Goal: Information Seeking & Learning: Learn about a topic

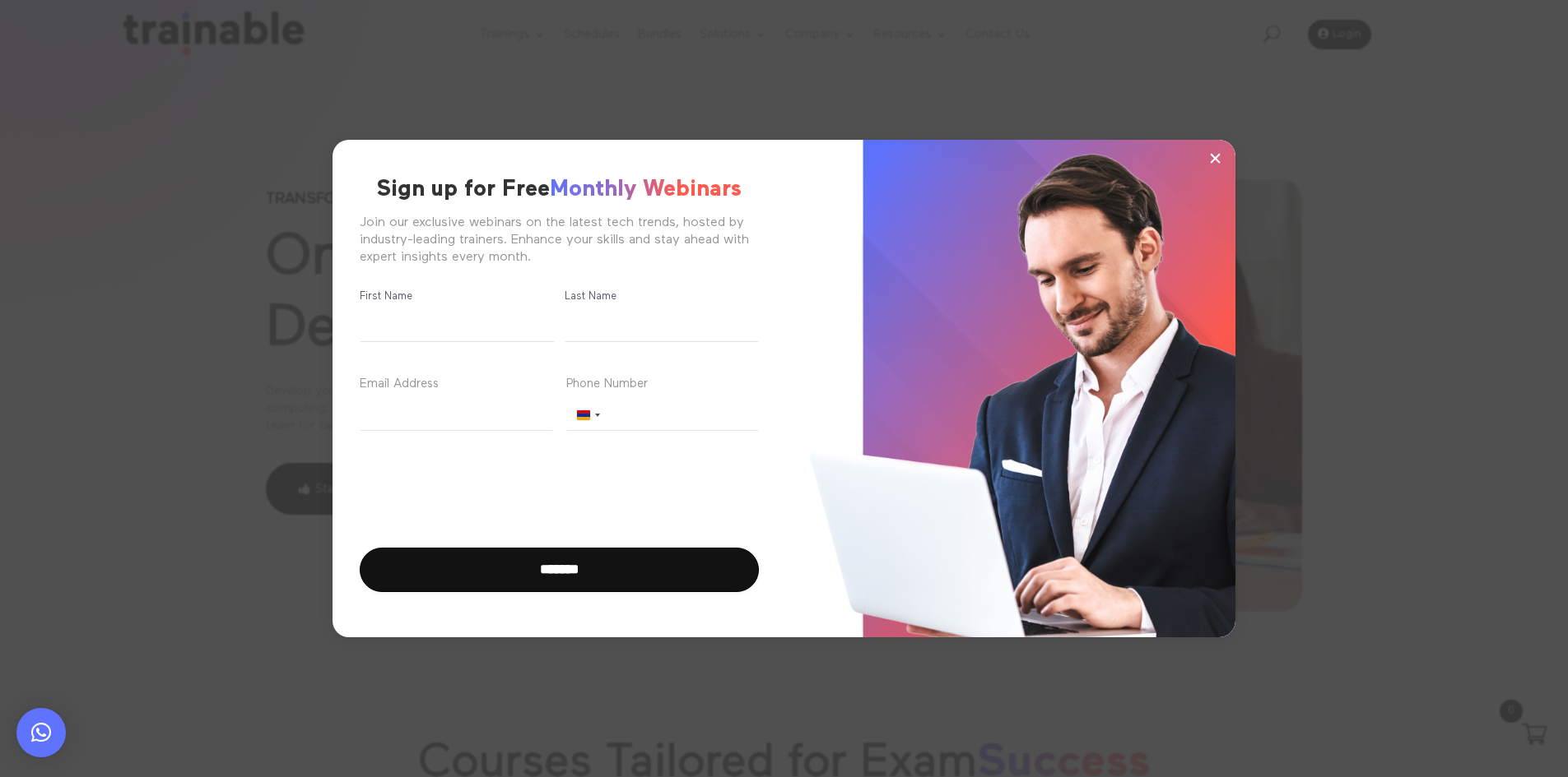
click at [1218, 161] on span "×" at bounding box center [1215, 157] width 14 height 25
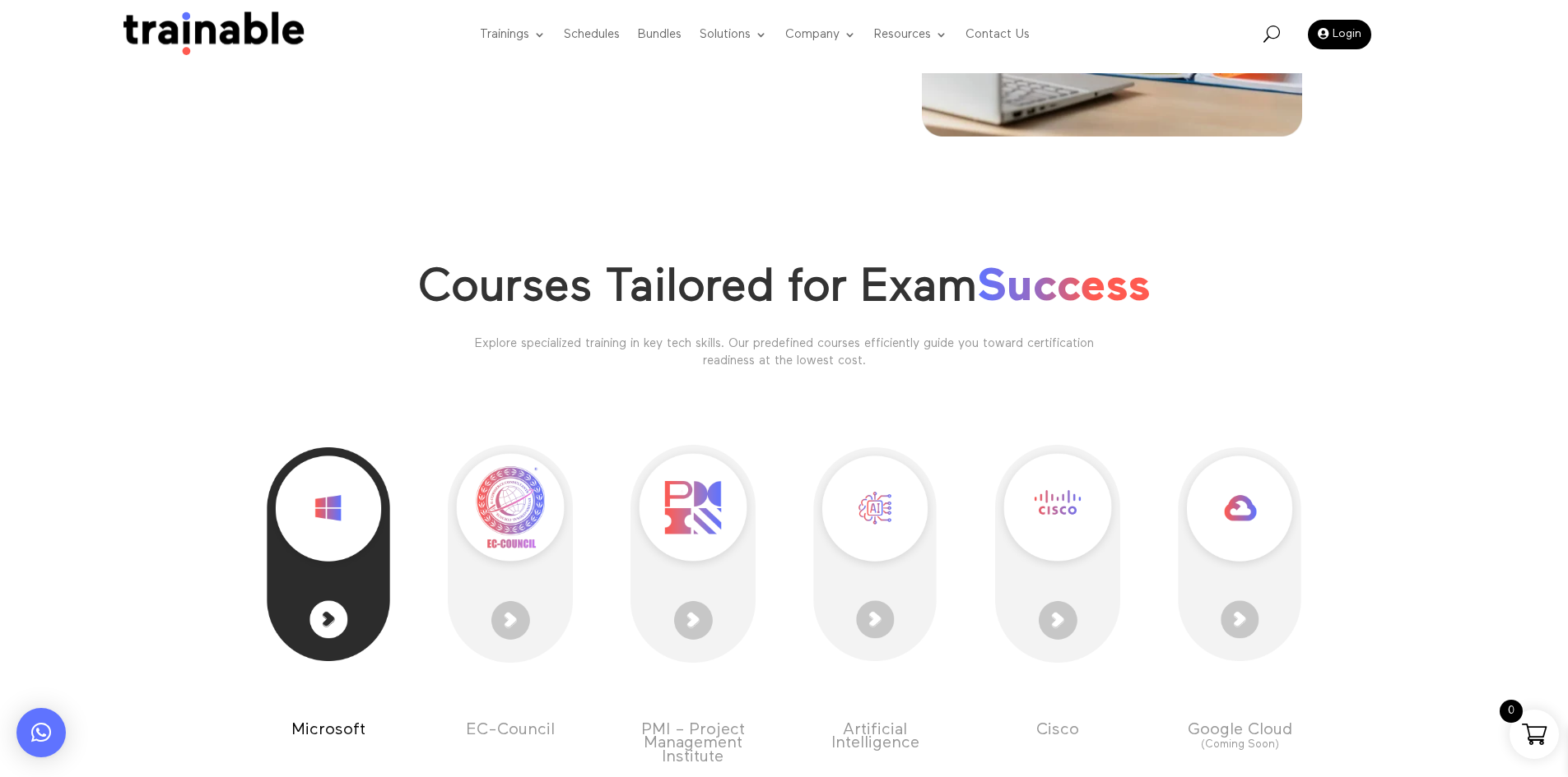
scroll to position [493, 0]
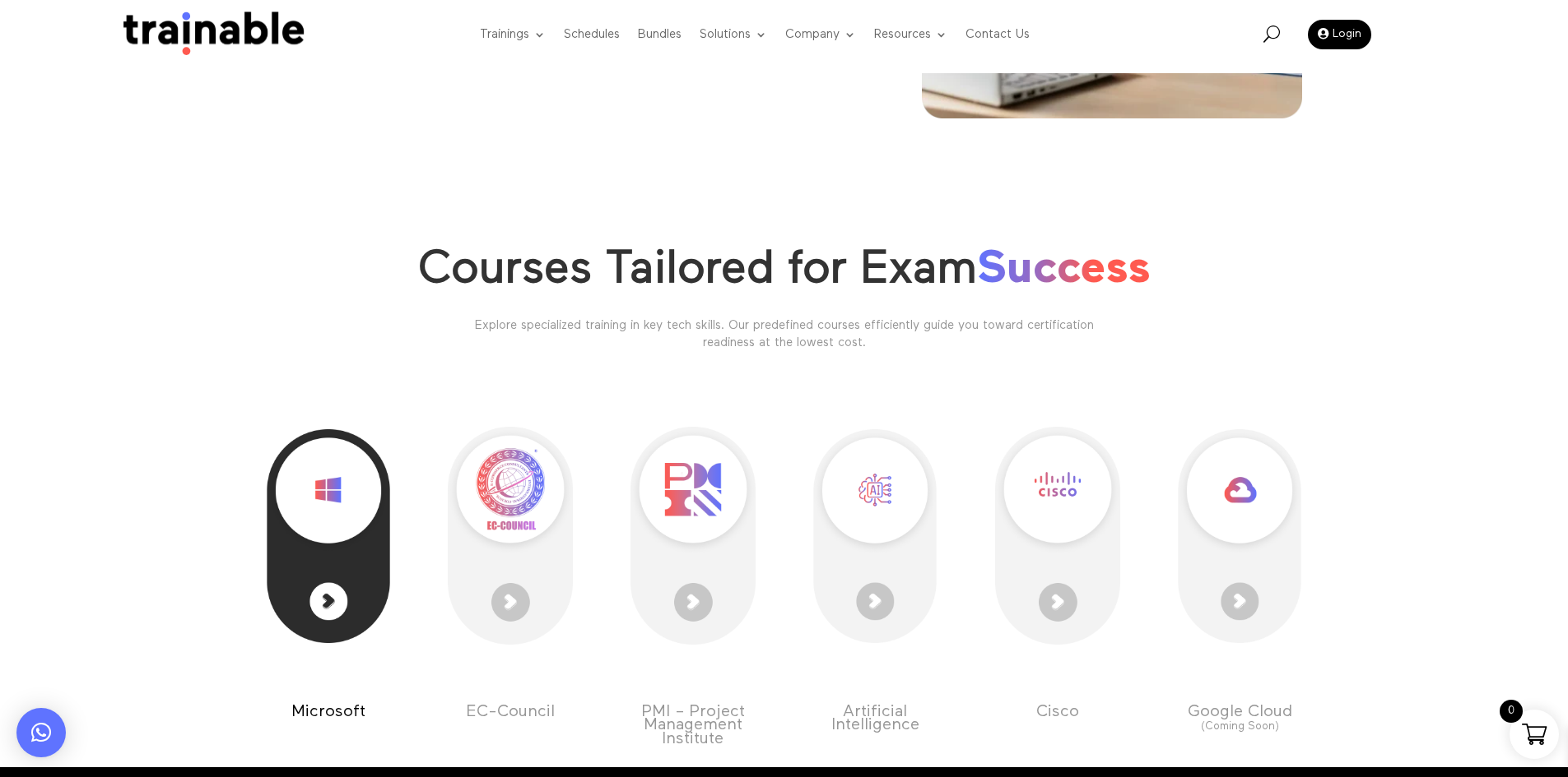
click at [340, 585] on div at bounding box center [328, 536] width 125 height 281
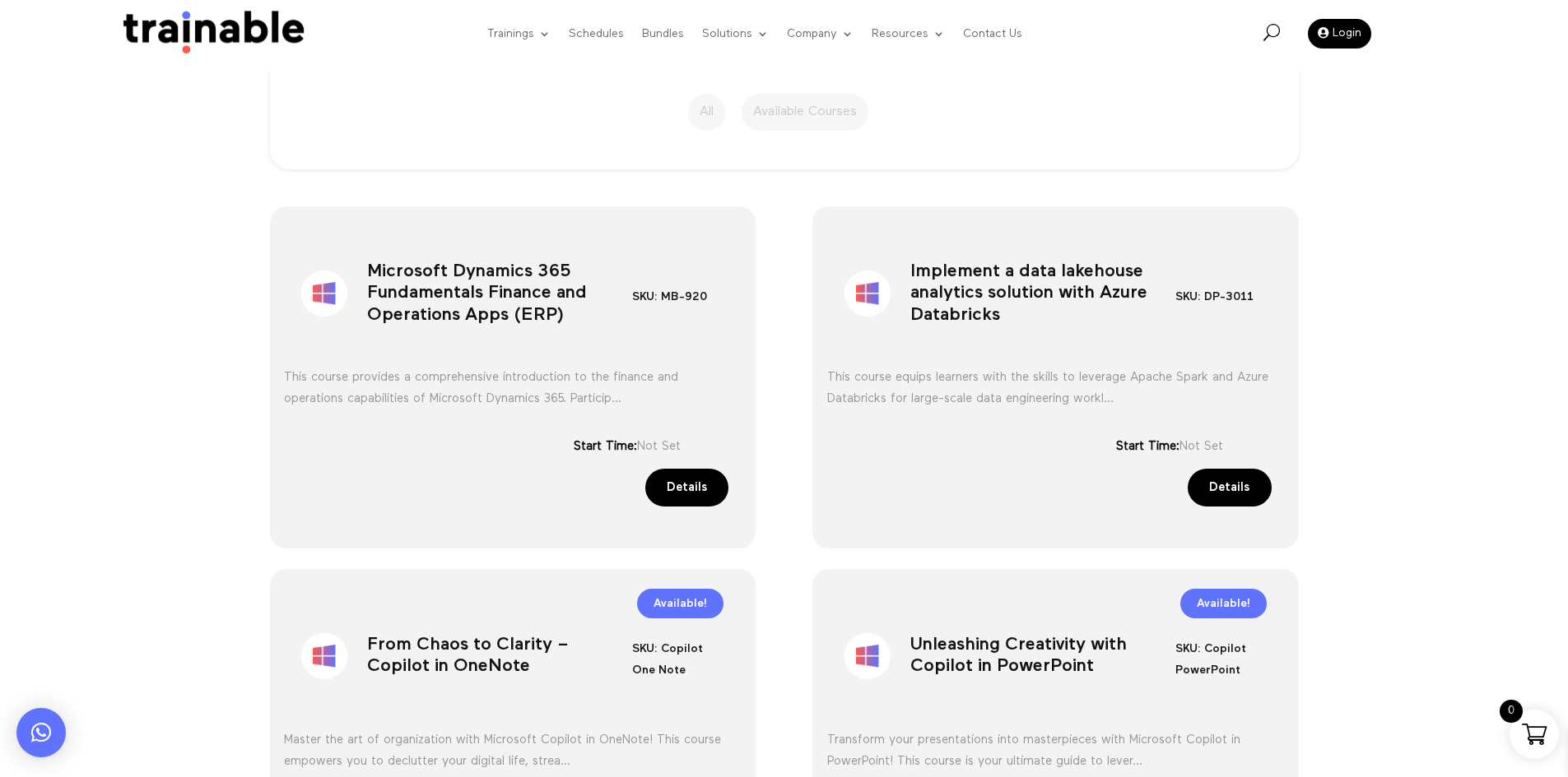
scroll to position [493, 0]
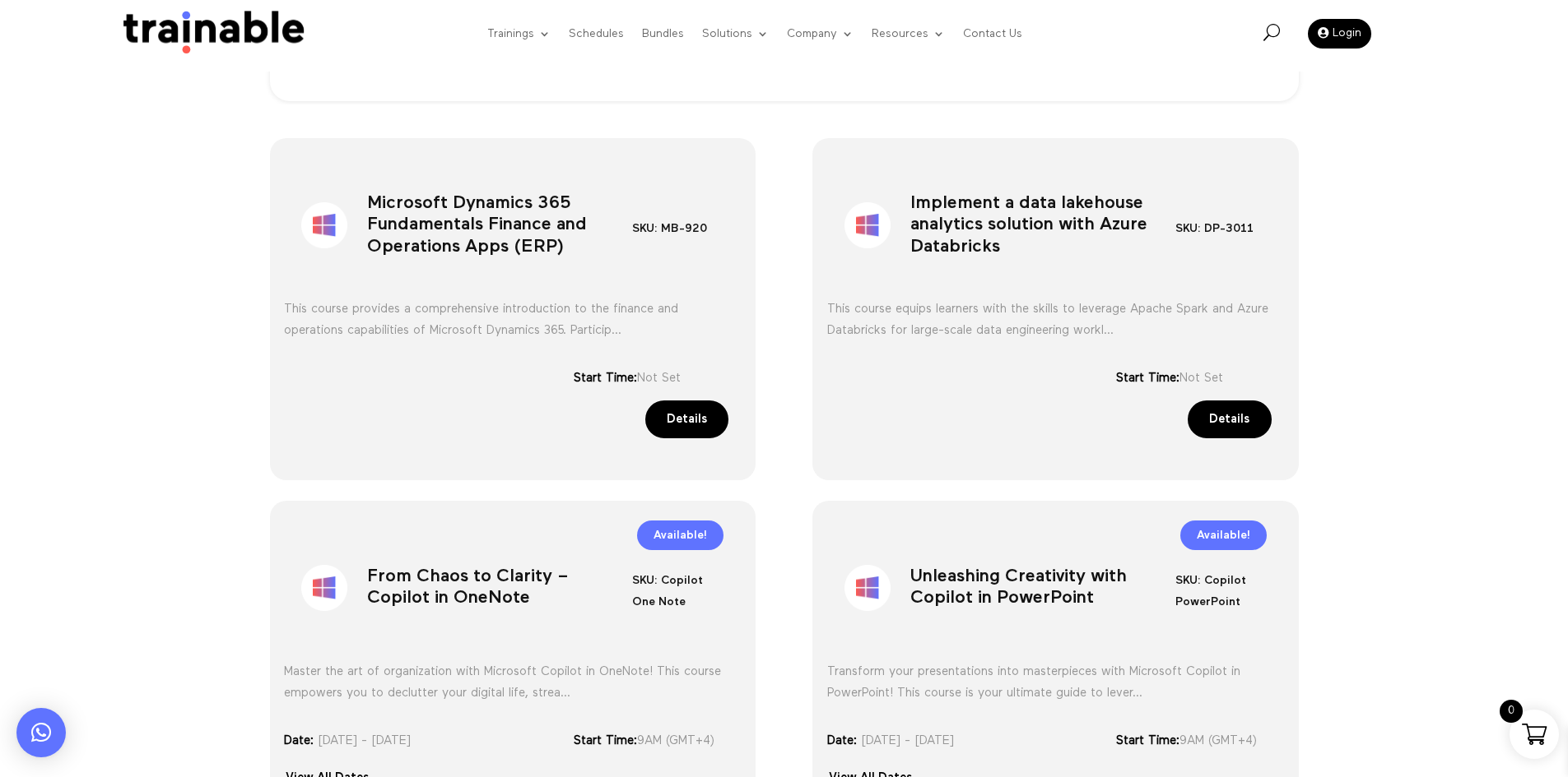
click at [818, 210] on div "Implement a data lakehouse analytics solution with Azure Databricks SKU: DP-301…" at bounding box center [1056, 309] width 487 height 342
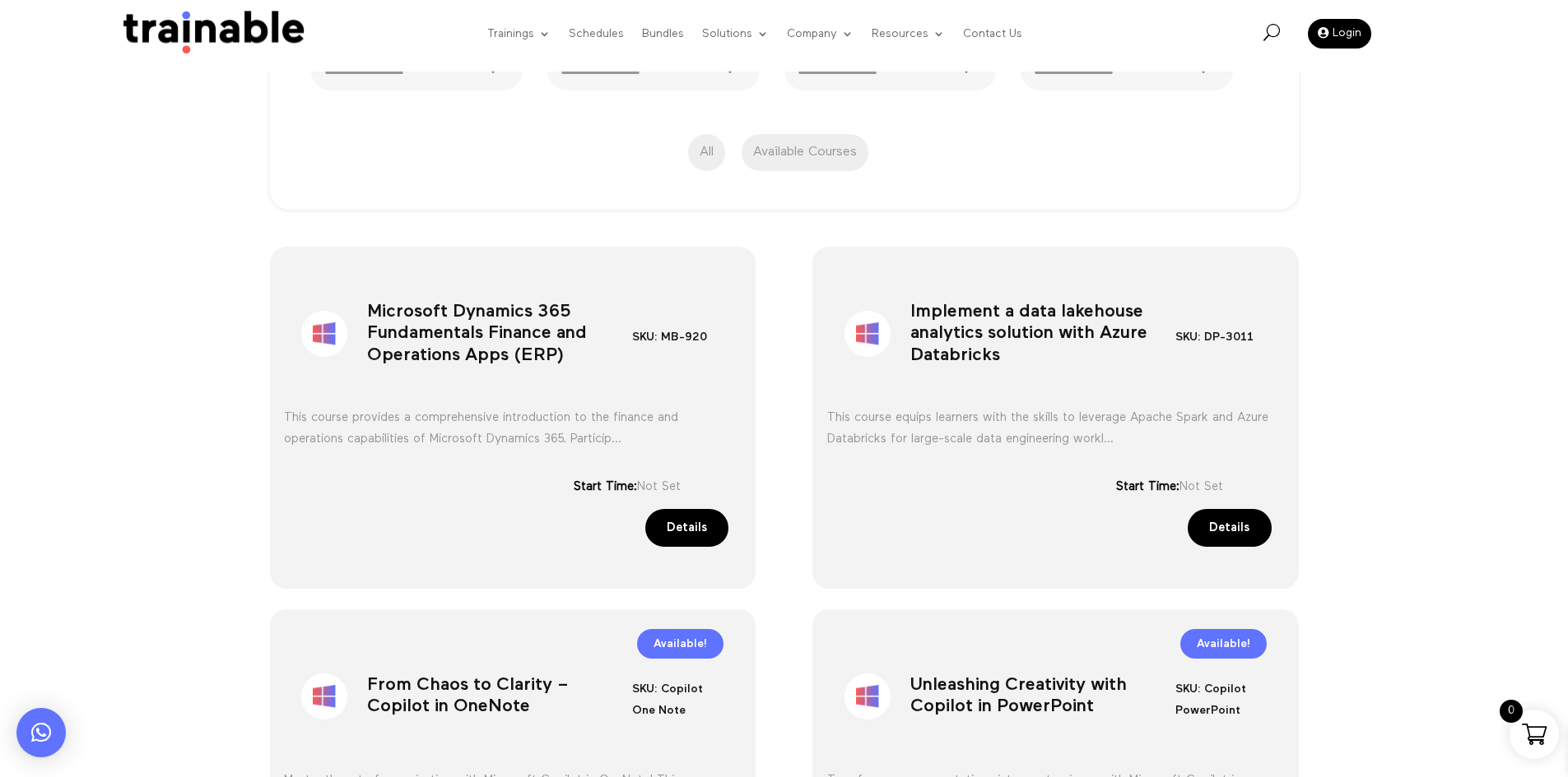
scroll to position [380, 0]
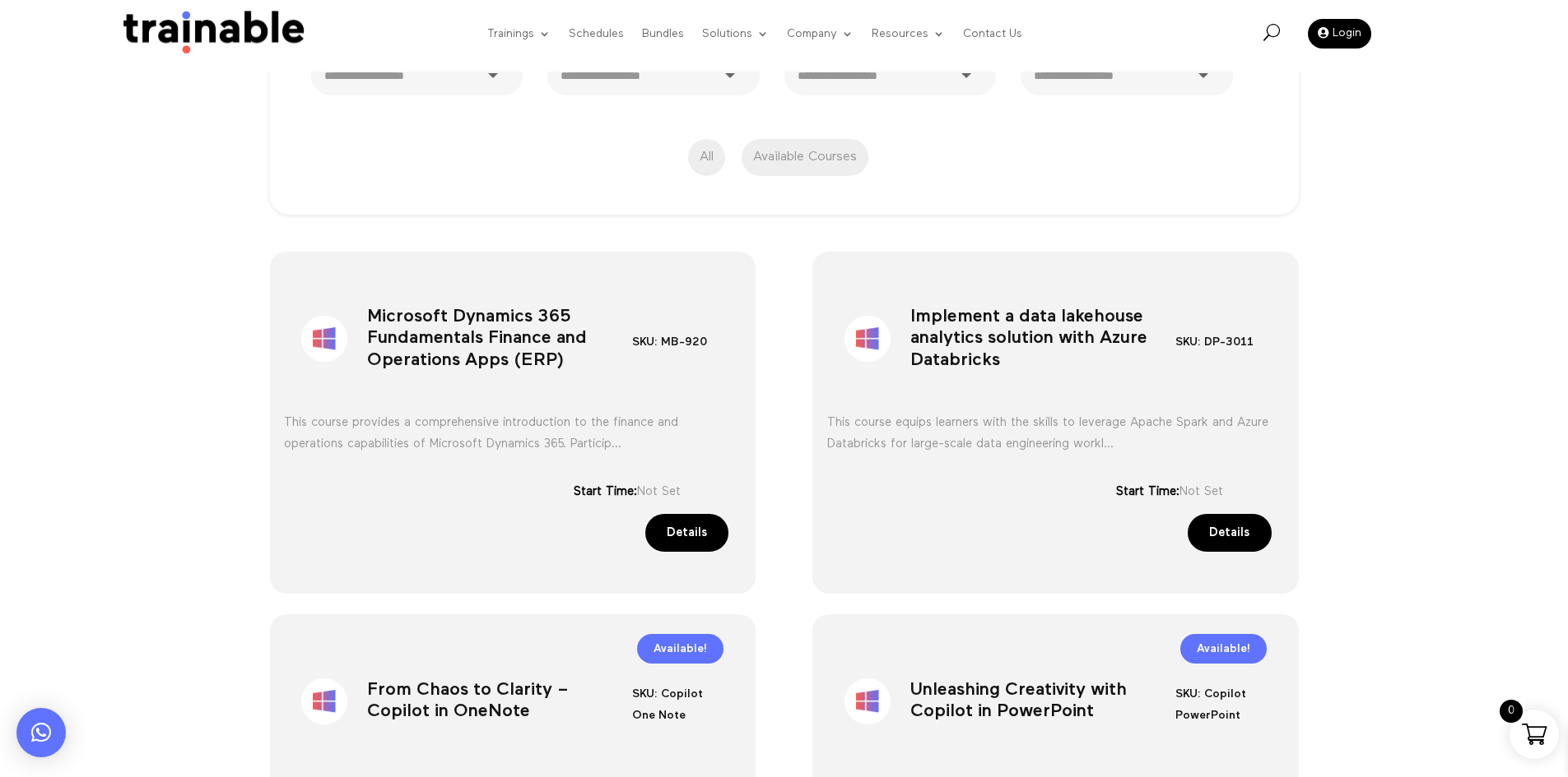
click at [461, 343] on h1 "Microsoft Dynamics 365 Fundamentals Finance and Operations Apps (ERP)" at bounding box center [499, 342] width 265 height 86
copy div "Microsoft Dynamics 365 Fundamentals Finance and Operations Apps (ERP)"
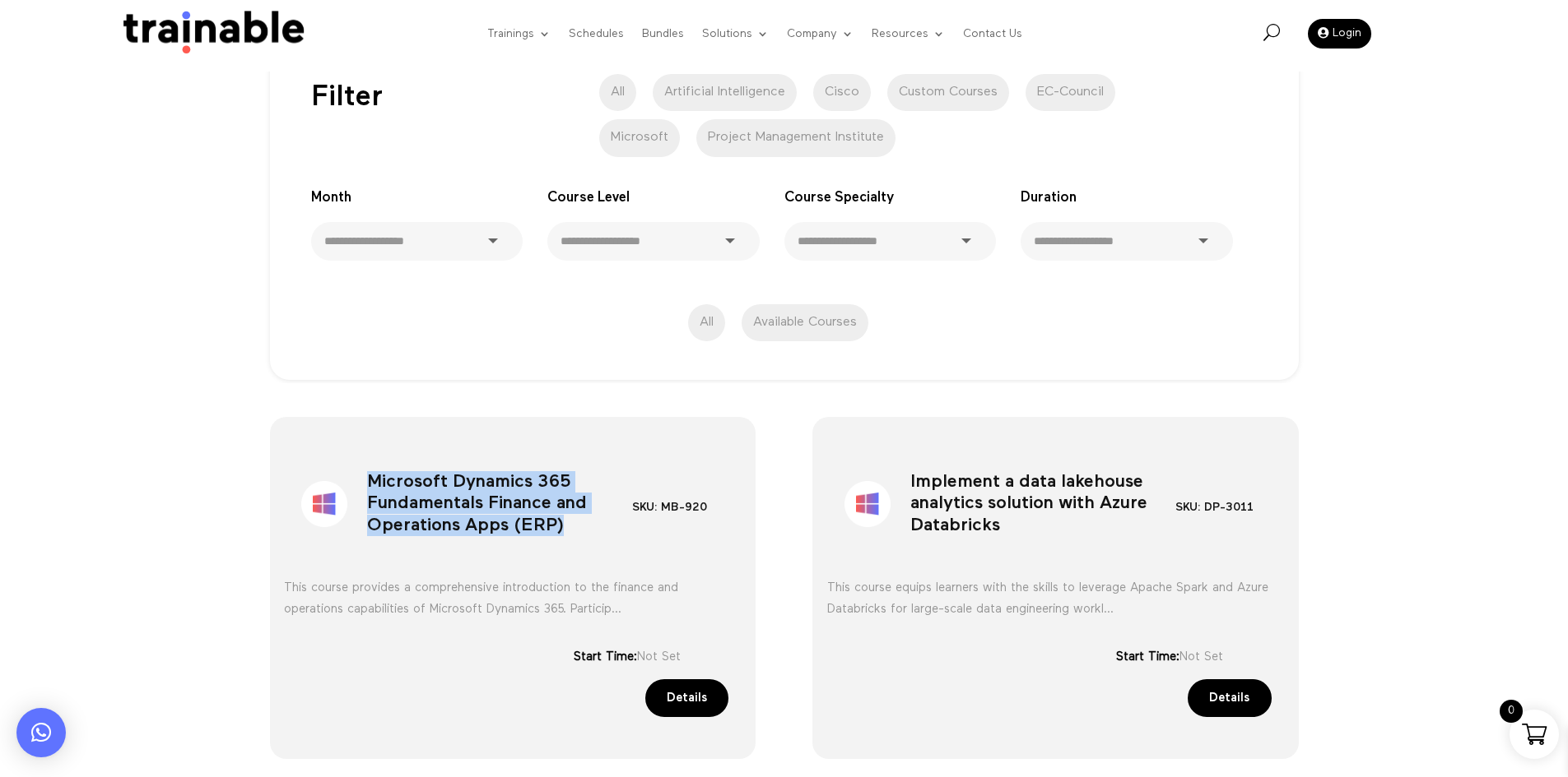
scroll to position [329, 0]
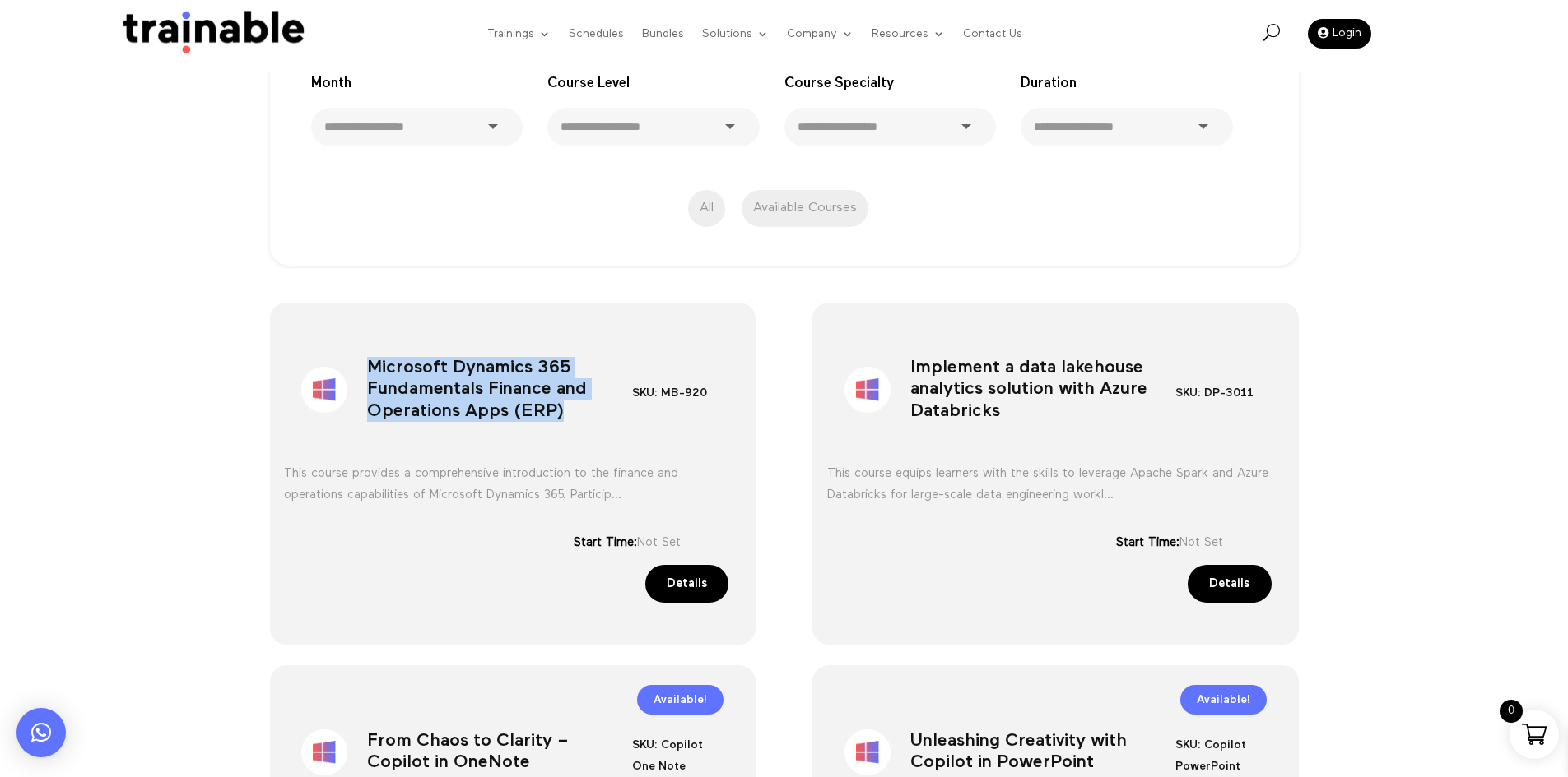
click at [419, 326] on div "Microsoft Dynamics 365 Fundamentals Finance and Operations Apps (ERP) SKU: MB-9…" at bounding box center [513, 474] width 487 height 342
click at [428, 253] on div "**********" at bounding box center [784, 95] width 1028 height 340
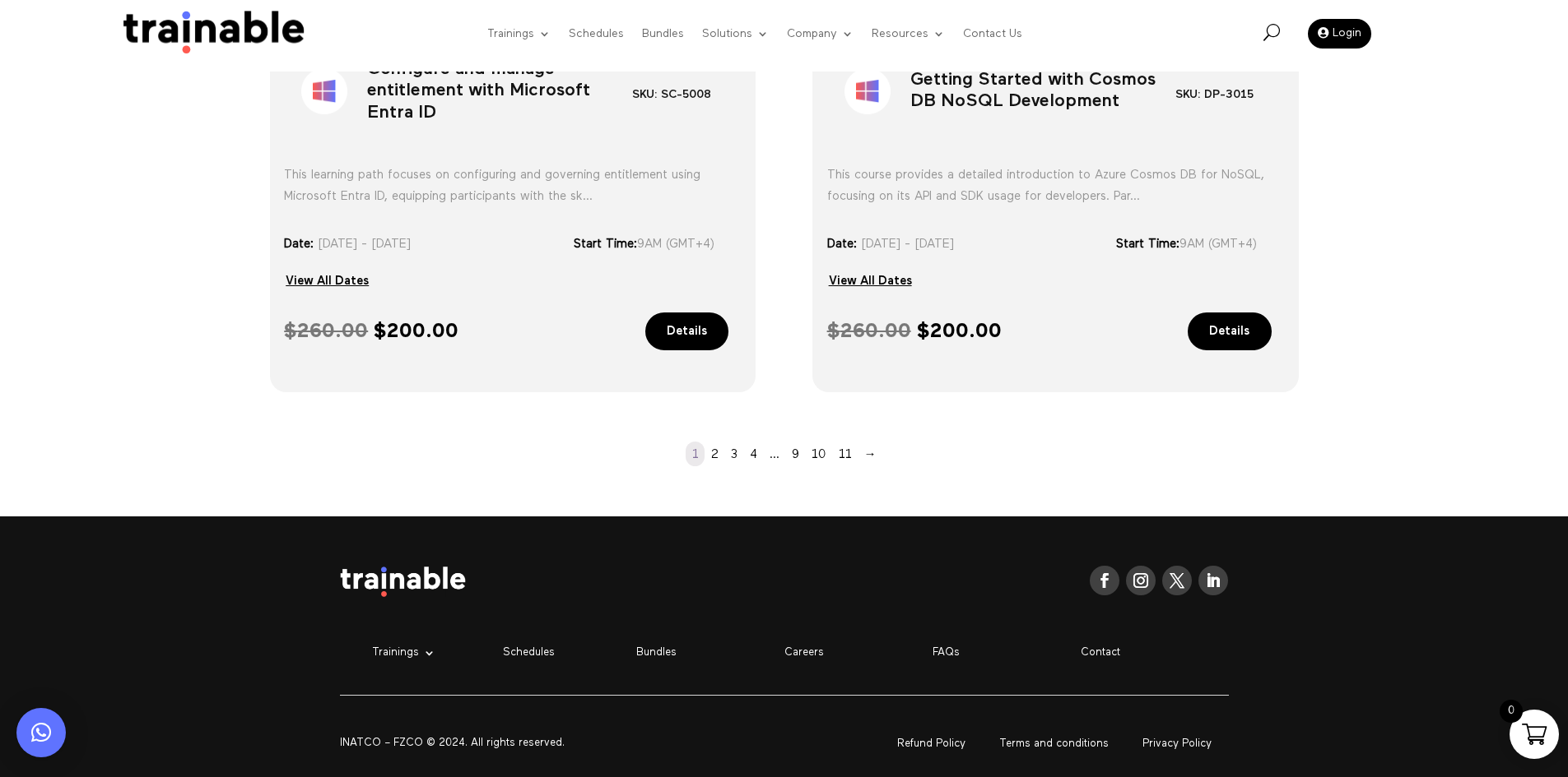
scroll to position [1450, 0]
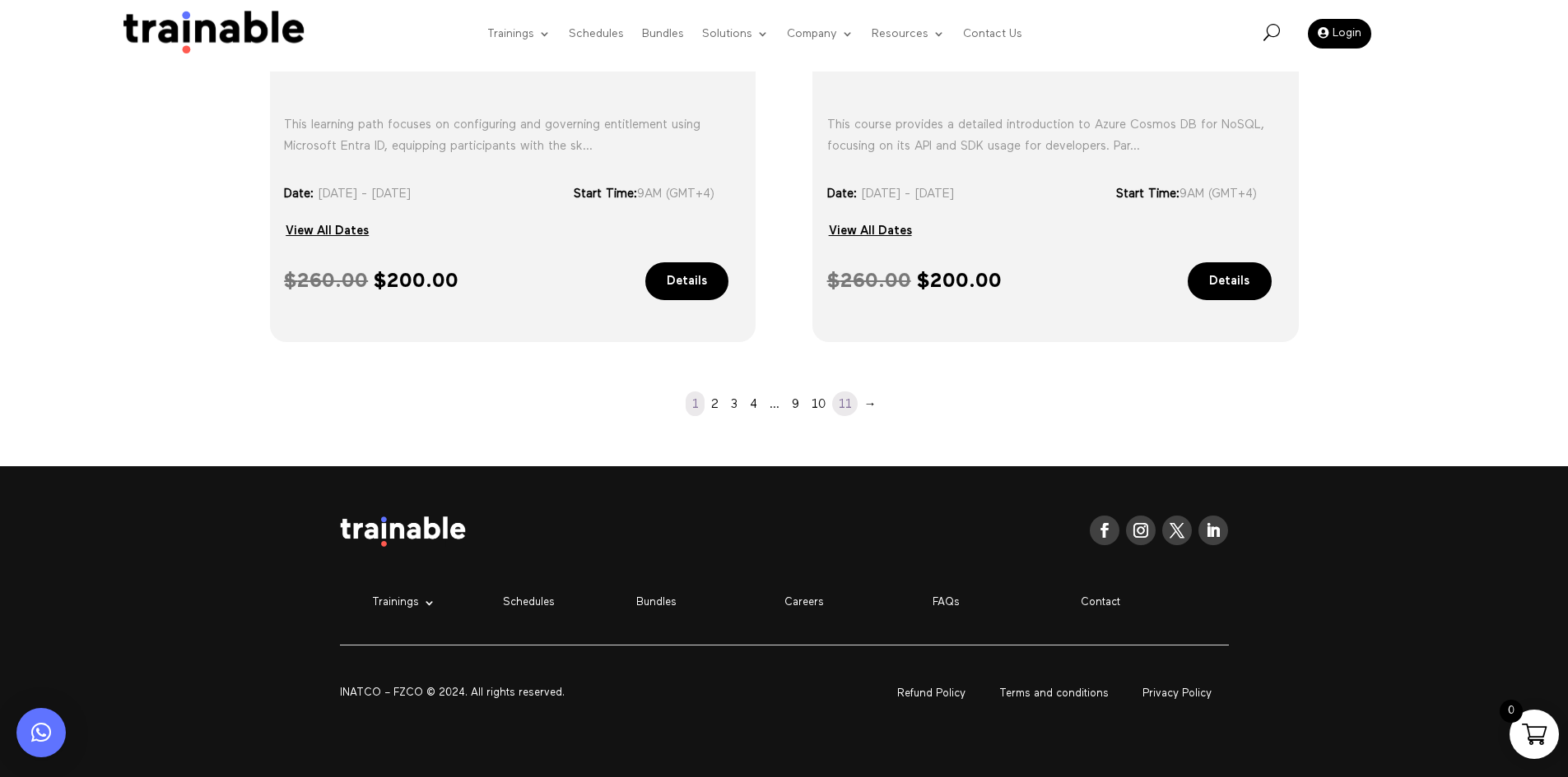
click at [844, 410] on link "11" at bounding box center [845, 403] width 26 height 25
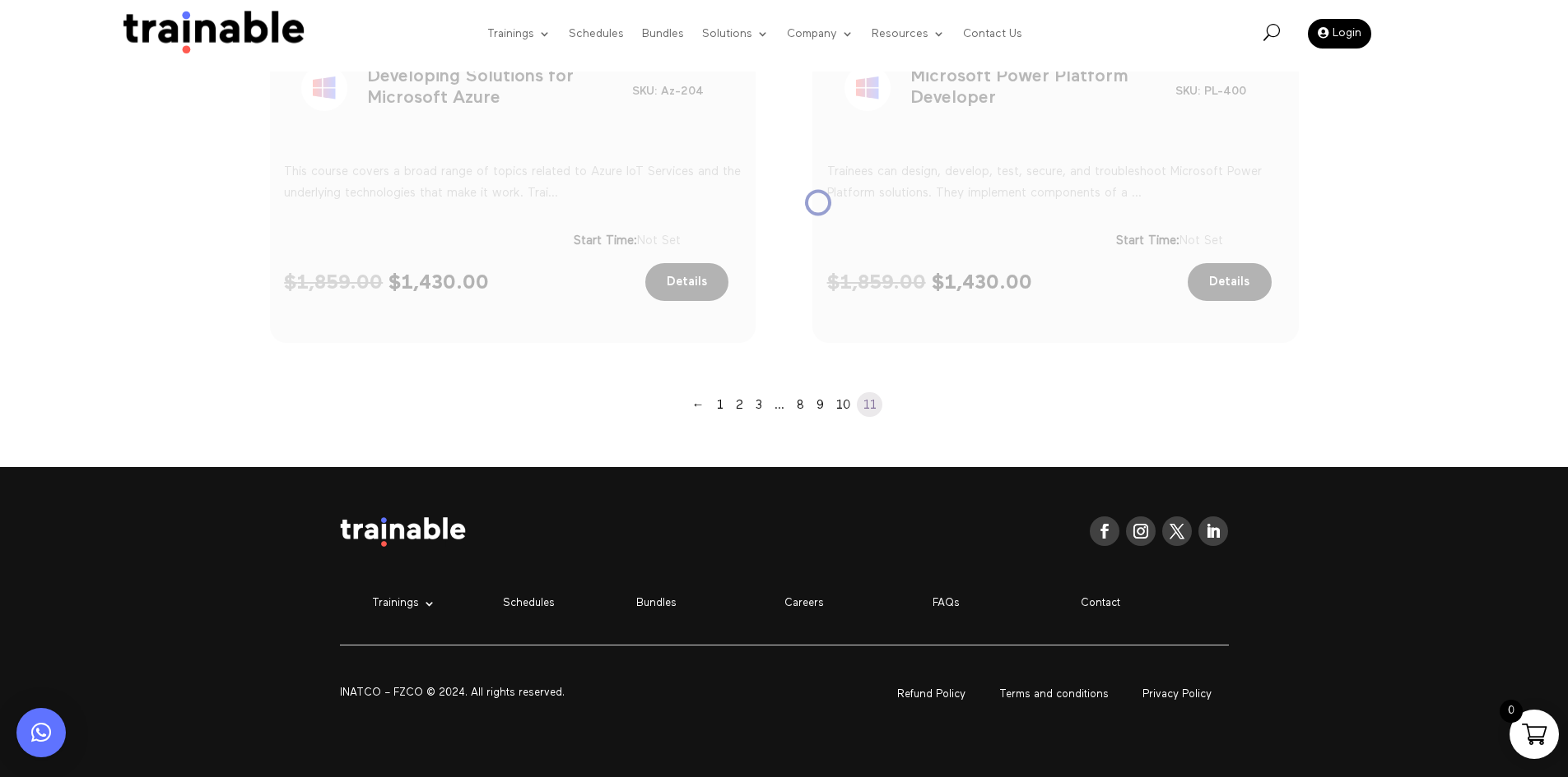
scroll to position [302, 0]
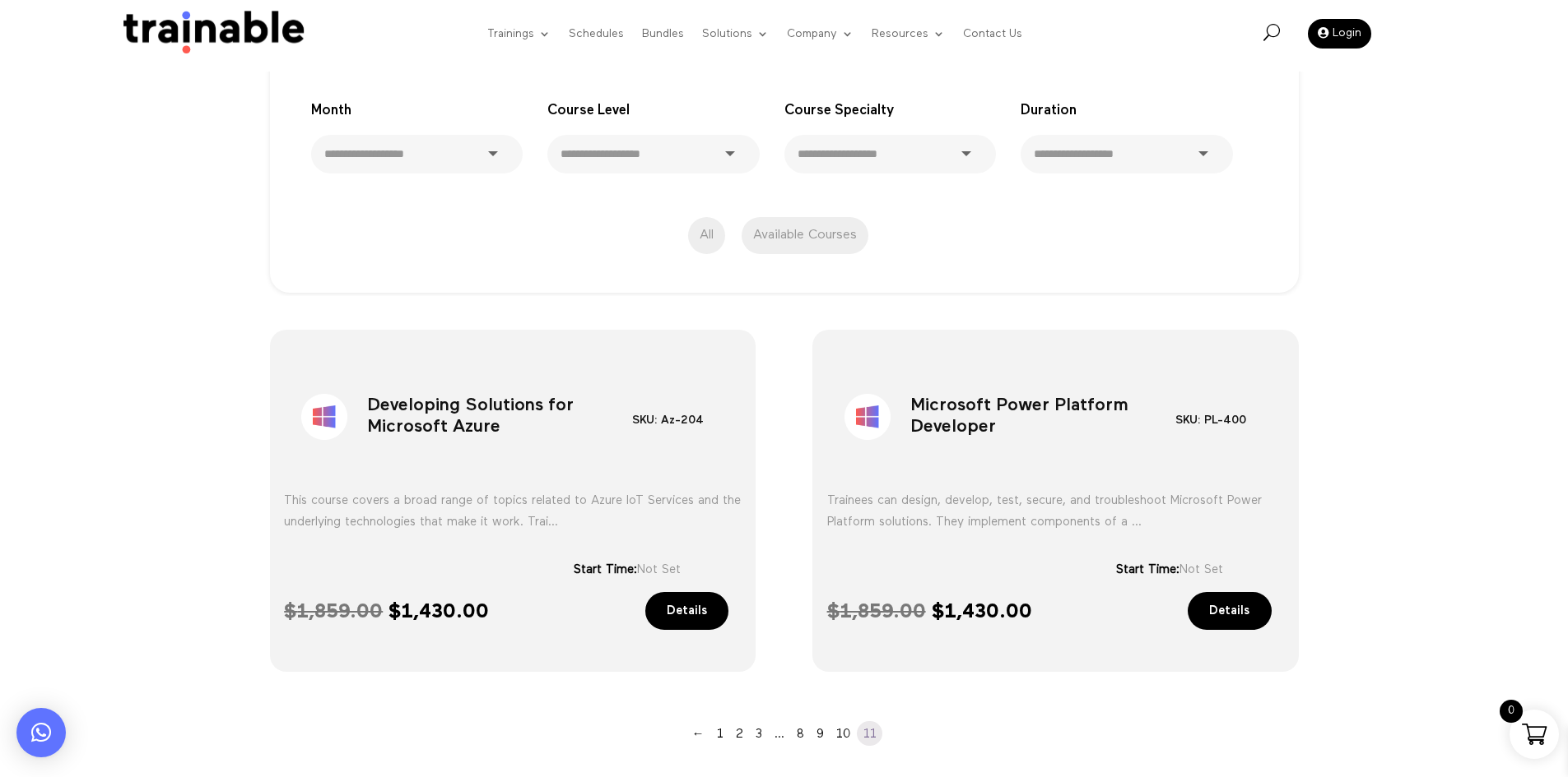
click at [1243, 614] on link "Details" at bounding box center [1229, 611] width 84 height 38
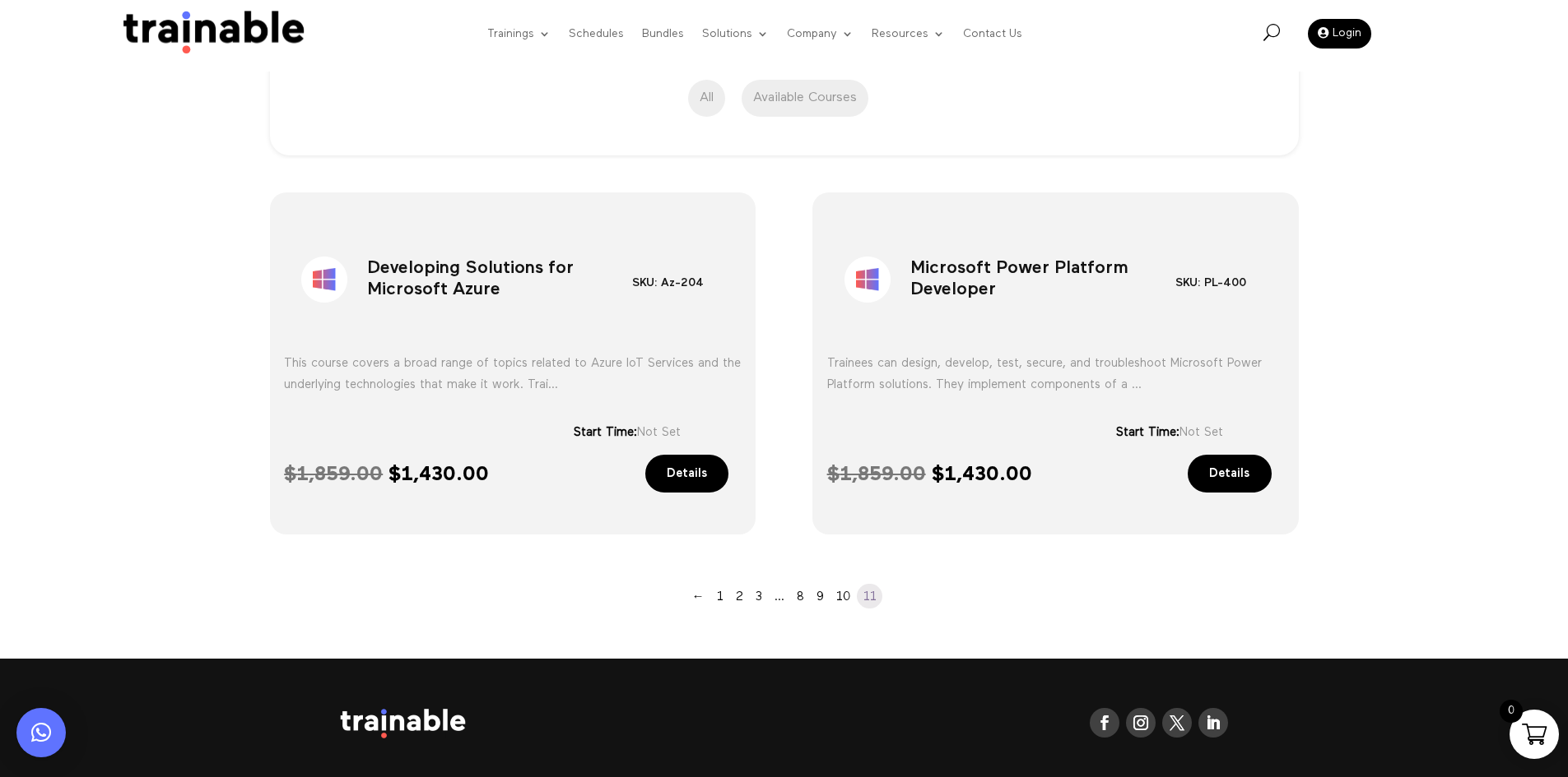
scroll to position [548, 0]
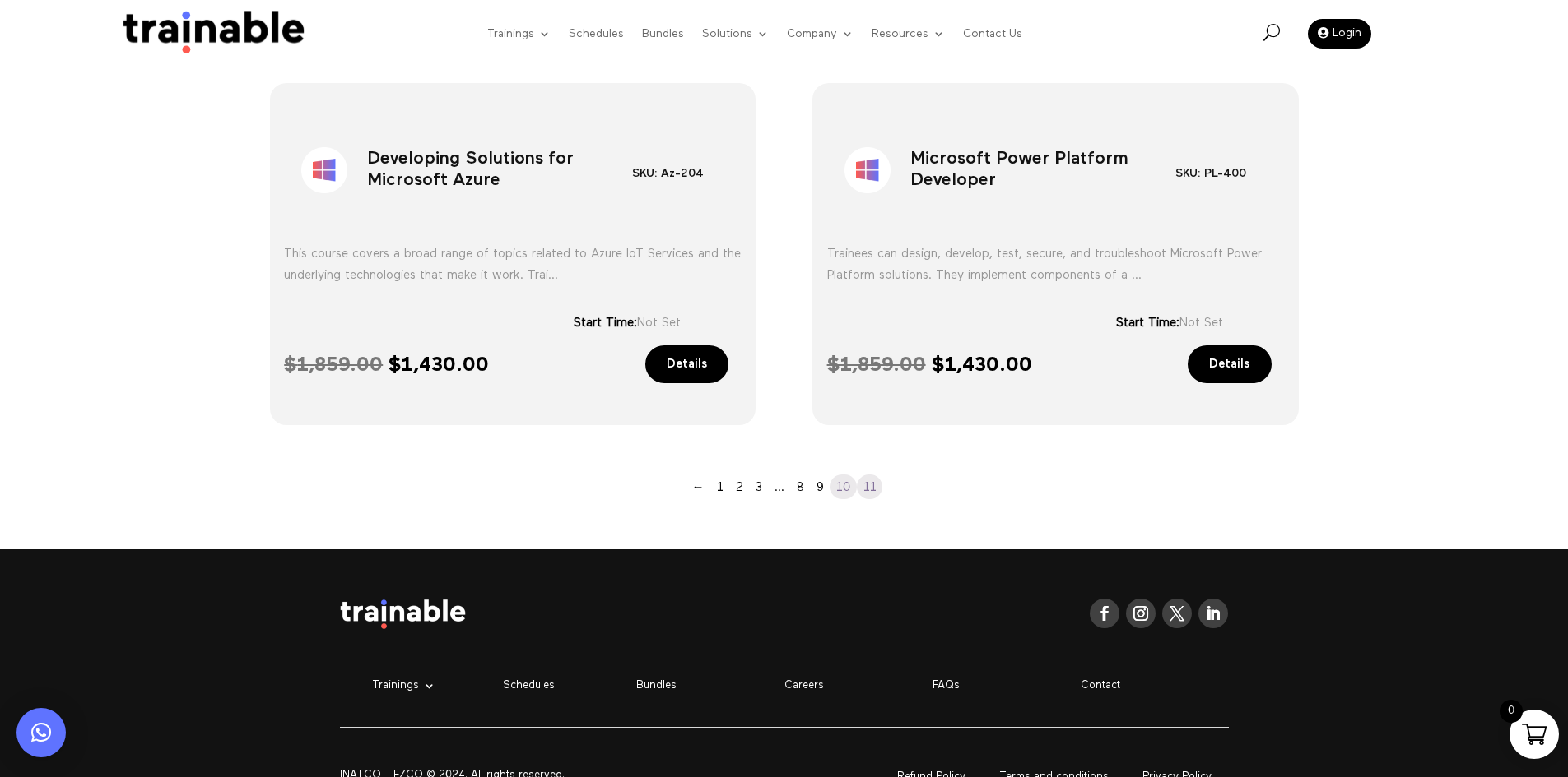
click at [834, 488] on link "10" at bounding box center [843, 487] width 27 height 25
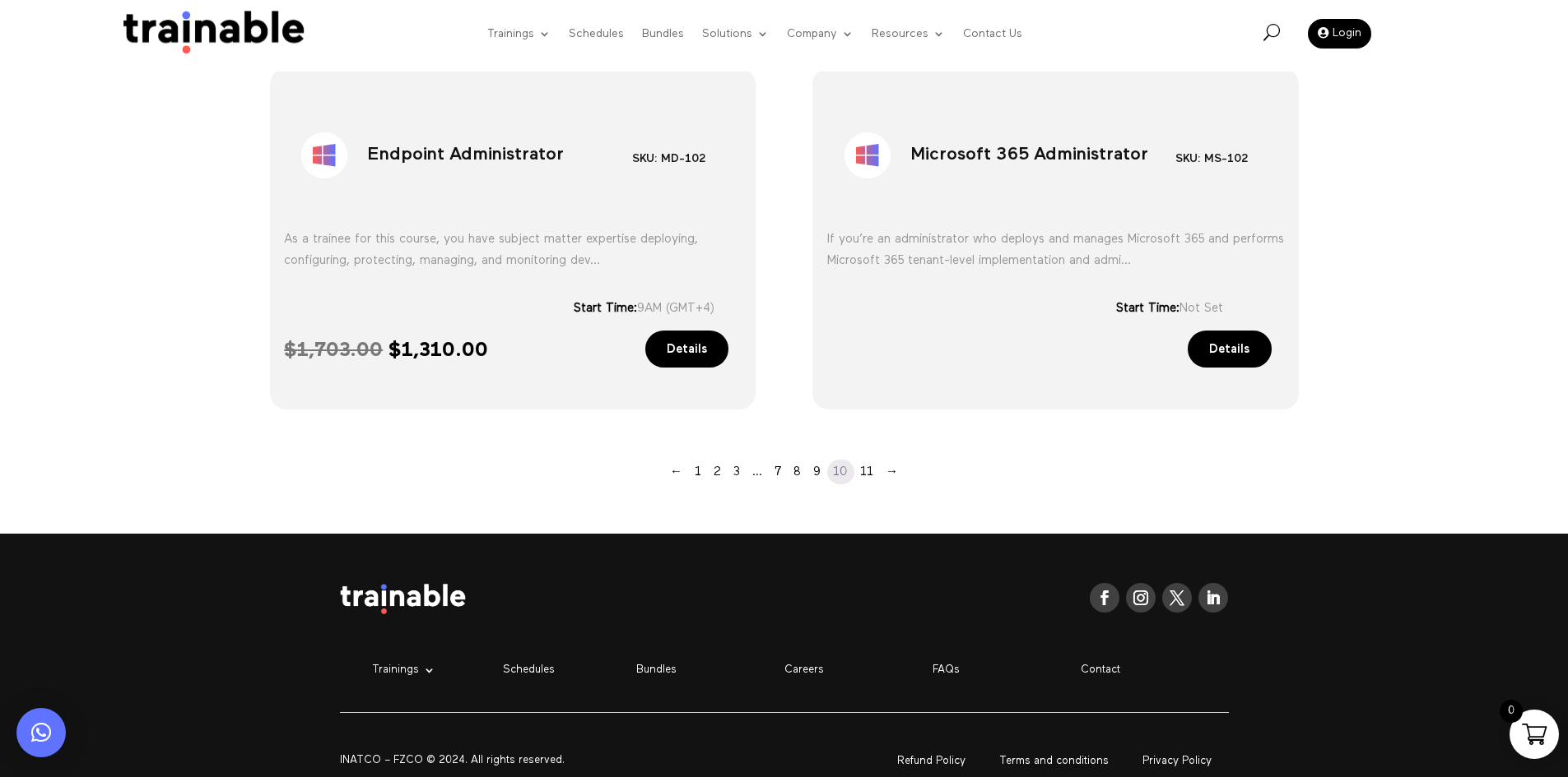
scroll to position [1043, 0]
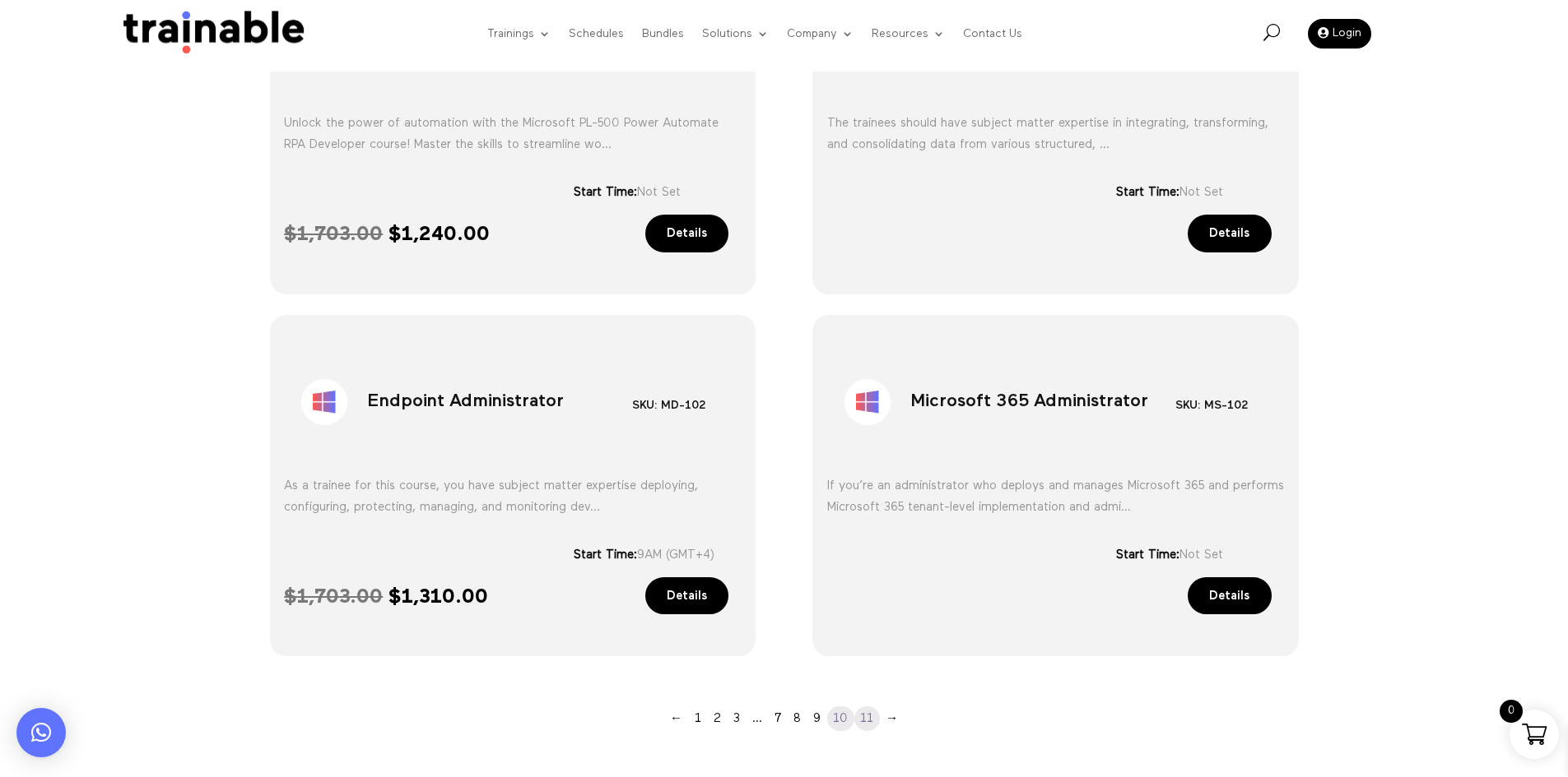
click at [855, 716] on link "11" at bounding box center [866, 718] width 26 height 25
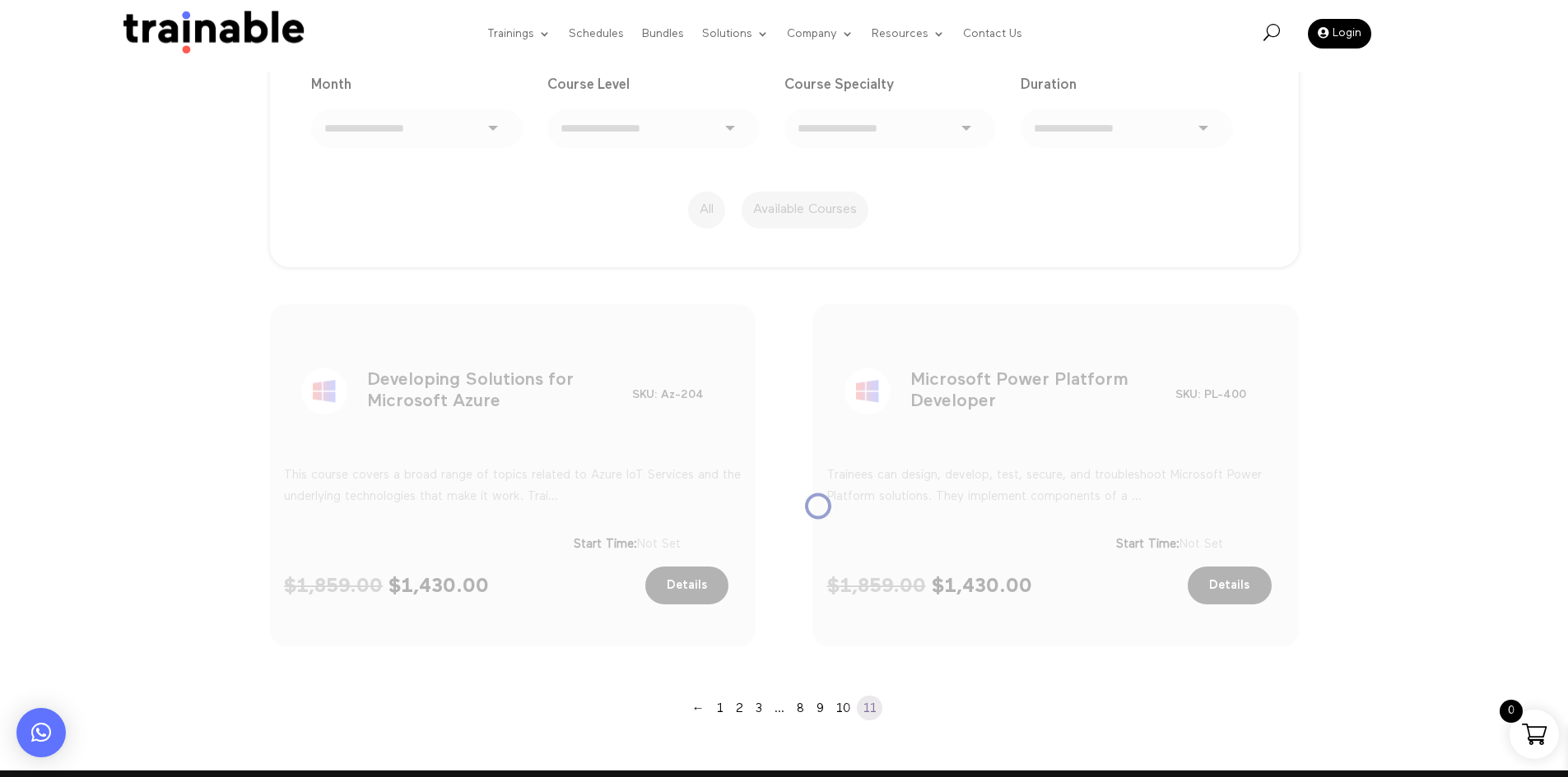
scroll to position [303, 0]
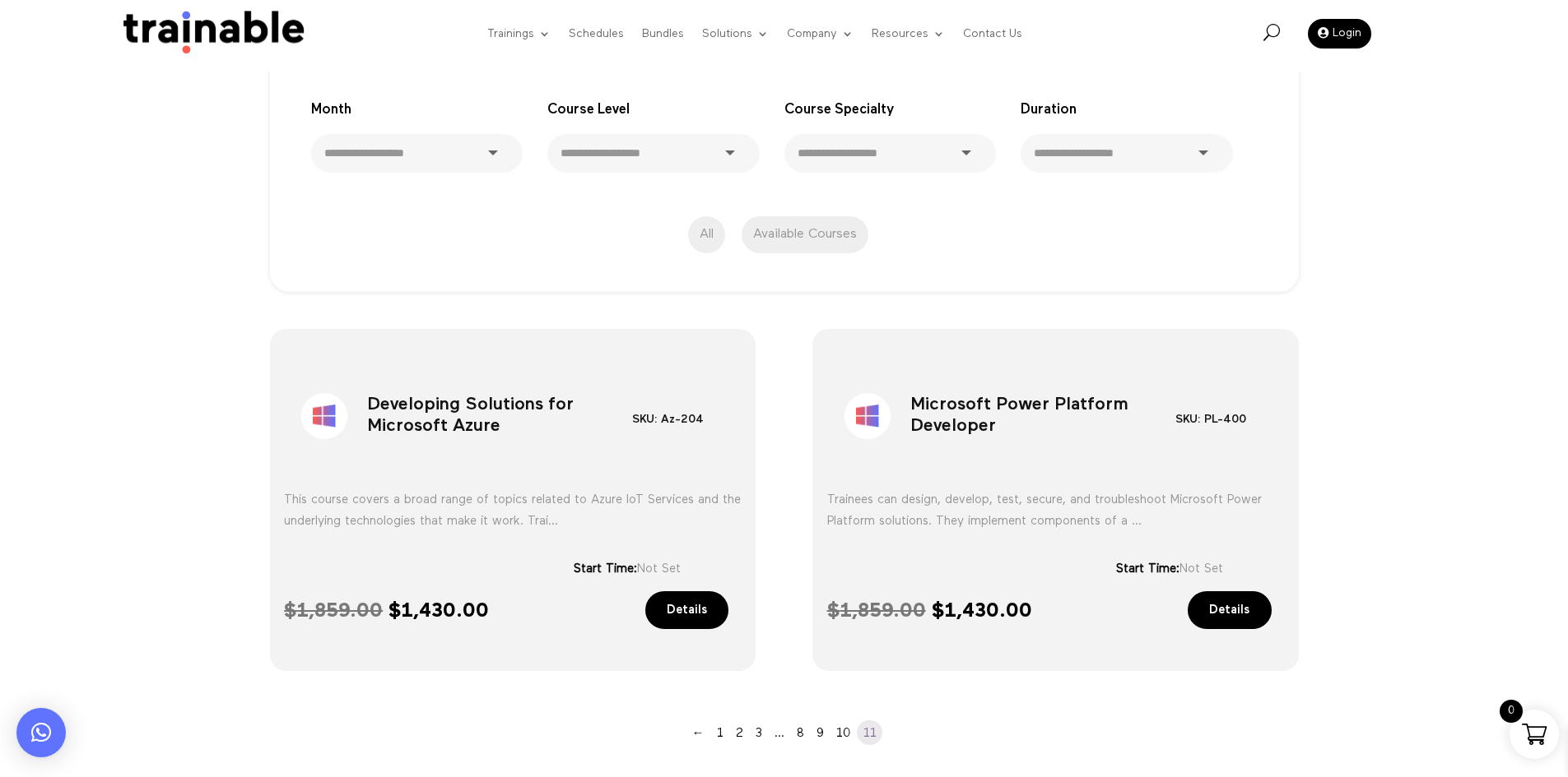
click at [963, 441] on h1 "Microsoft Power Platform Developer" at bounding box center [1042, 420] width 265 height 86
copy div "Microsoft Power Platform Developer"
